Goal: Find specific page/section: Find specific page/section

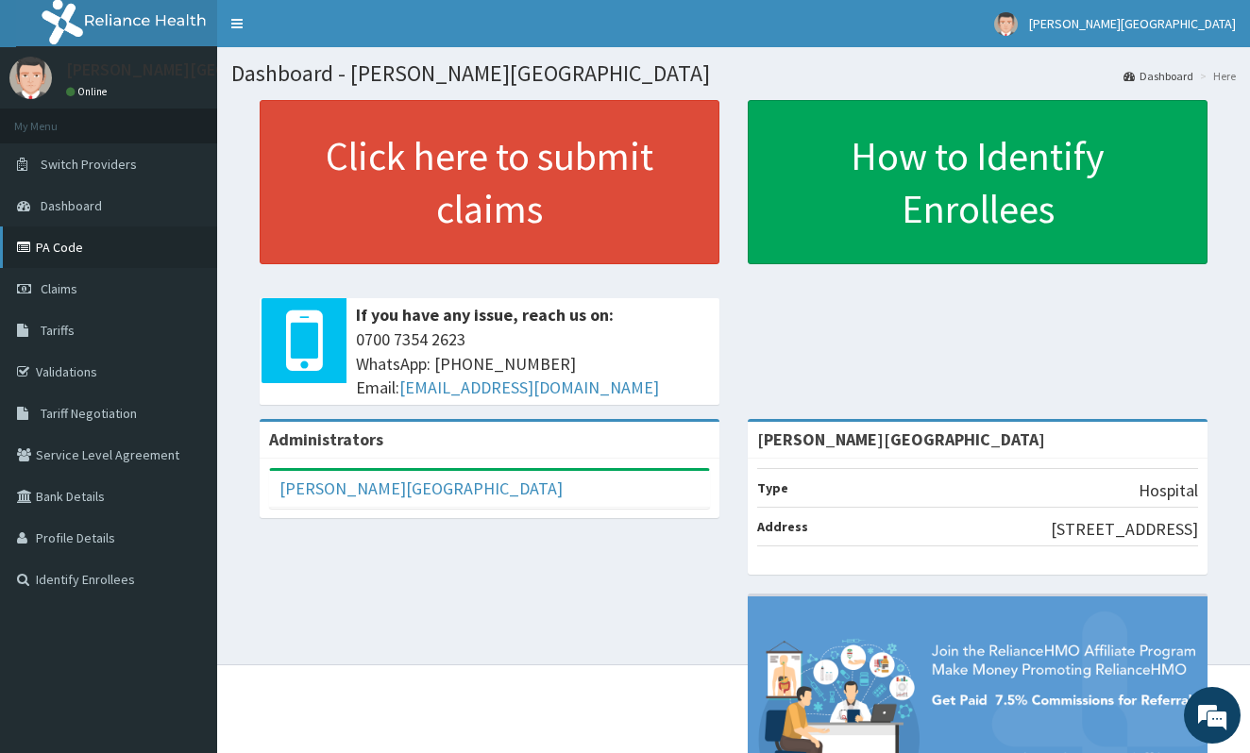
drag, startPoint x: 53, startPoint y: 240, endPoint x: 47, endPoint y: 251, distance: 12.7
click at [51, 243] on link "PA Code" at bounding box center [108, 248] width 217 height 42
click at [243, 45] on link "Toggle navigation" at bounding box center [237, 23] width 40 height 47
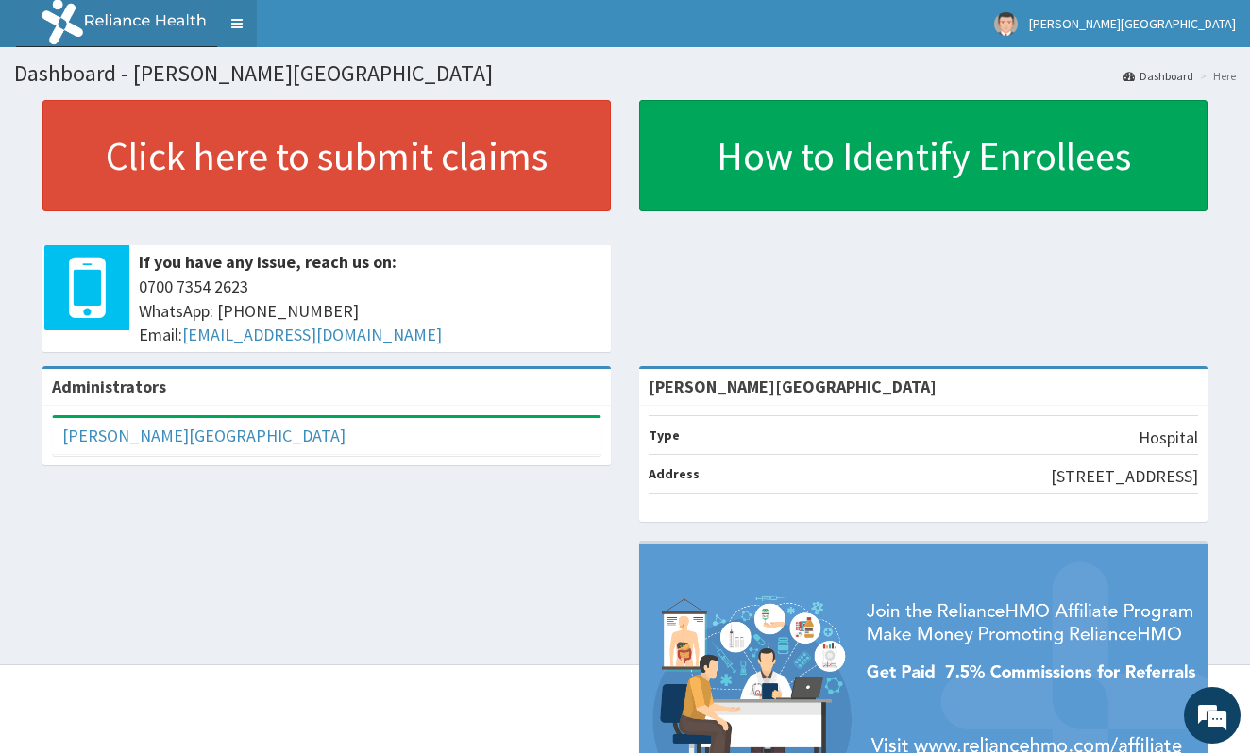
click at [227, 25] on link "Toggle navigation" at bounding box center [237, 23] width 40 height 47
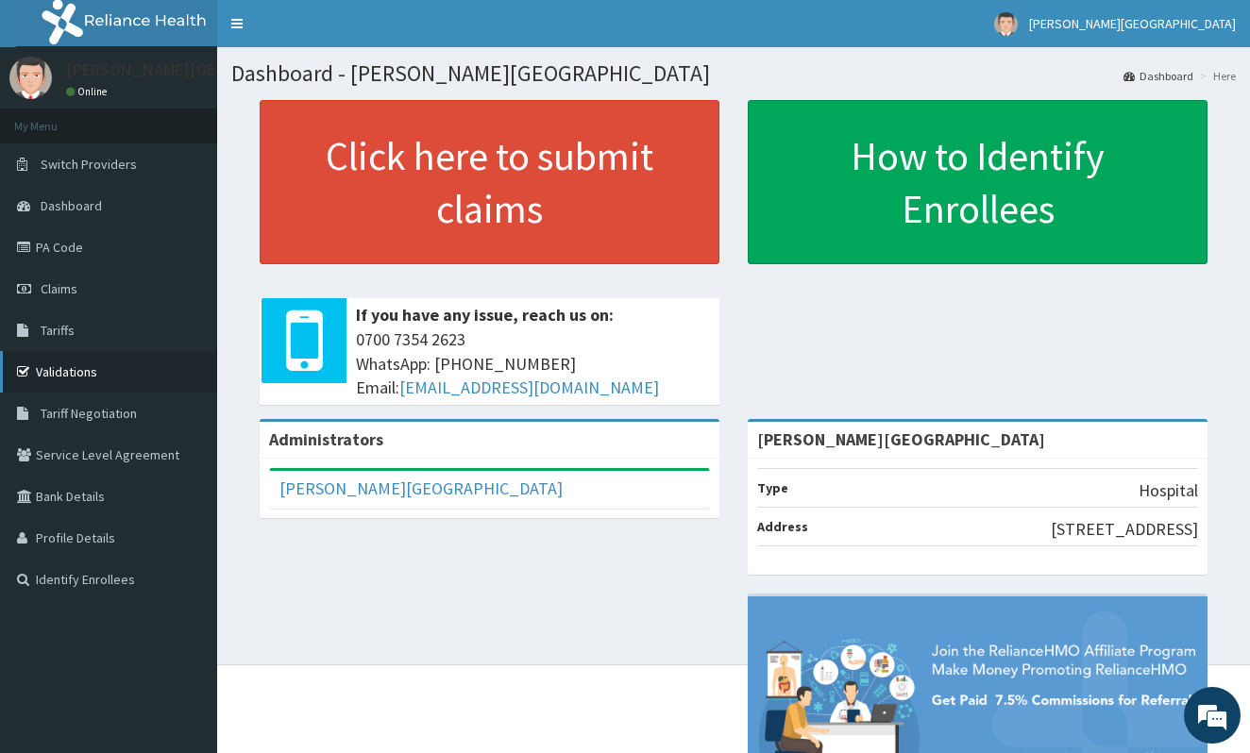
click at [19, 362] on link "Validations" at bounding box center [108, 372] width 217 height 42
